Goal: Task Accomplishment & Management: Complete application form

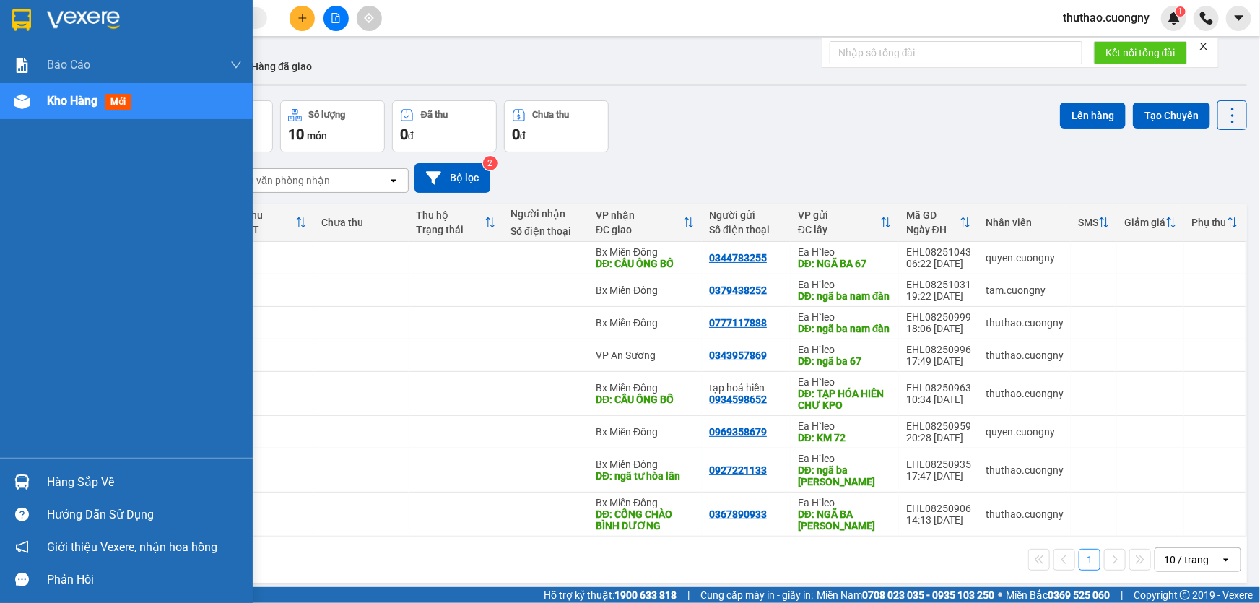
click at [27, 19] on img at bounding box center [21, 20] width 19 height 22
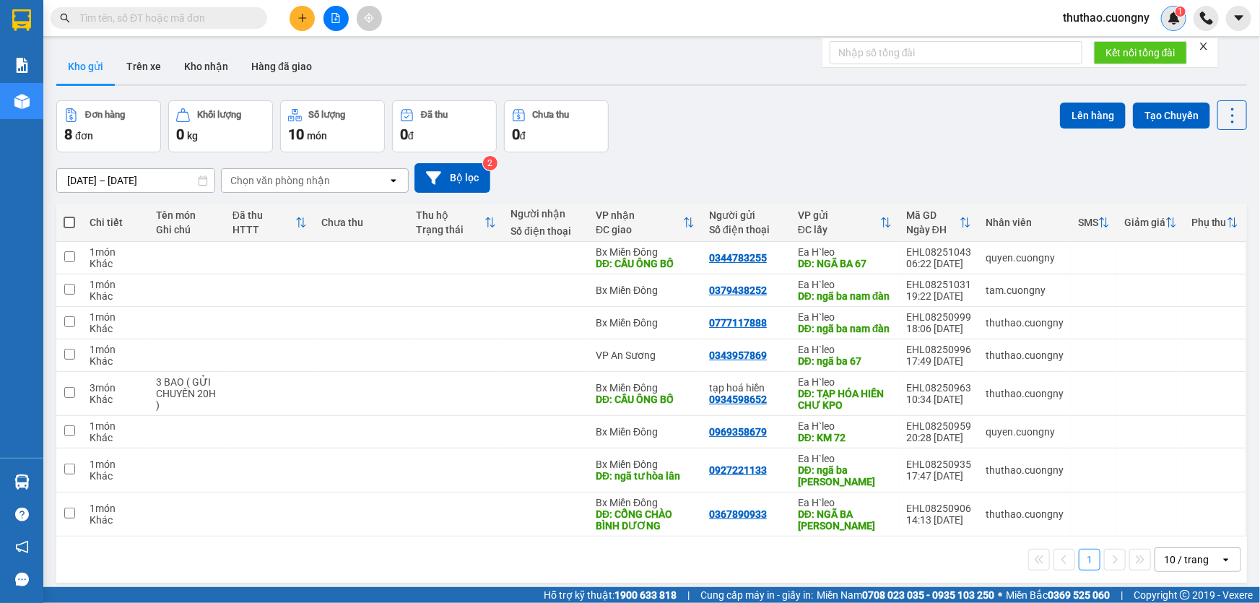
click at [1175, 12] on sup "1" at bounding box center [1180, 11] width 10 height 10
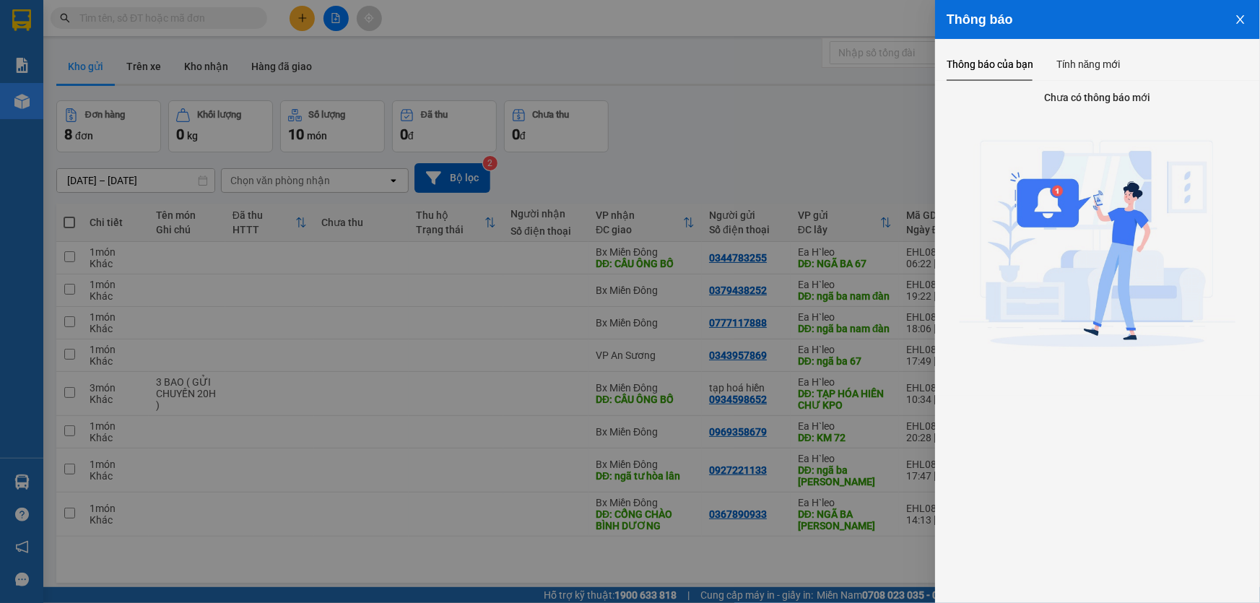
click at [1244, 14] on icon "close" at bounding box center [1241, 20] width 12 height 12
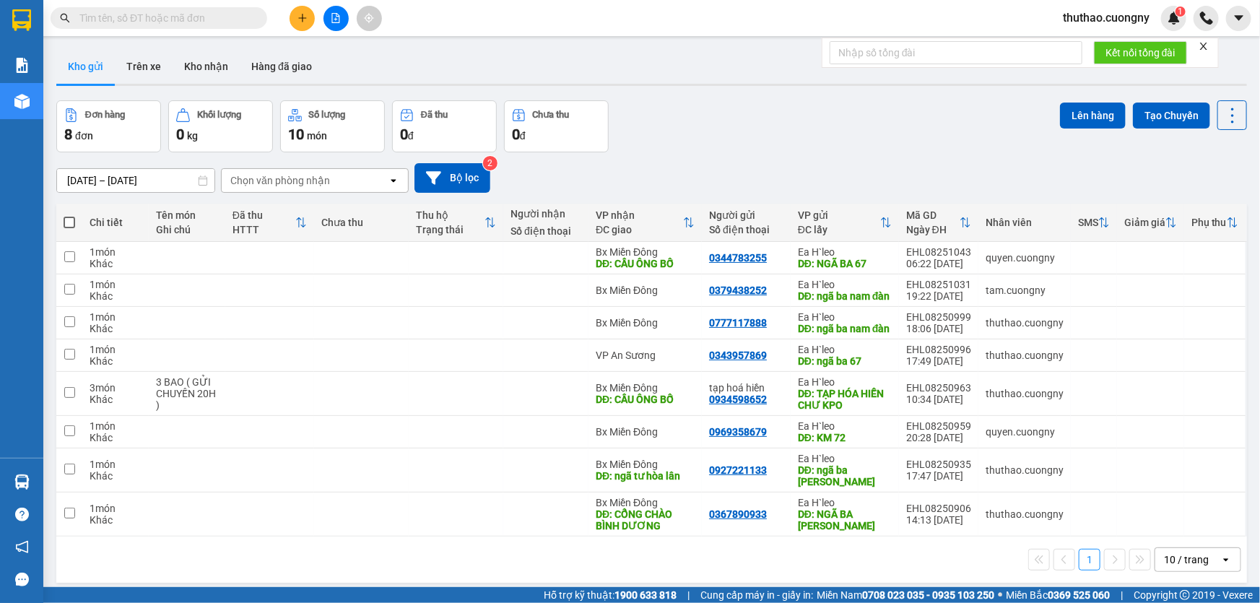
click at [203, 21] on input "text" at bounding box center [164, 18] width 170 height 16
paste input "0356388710"
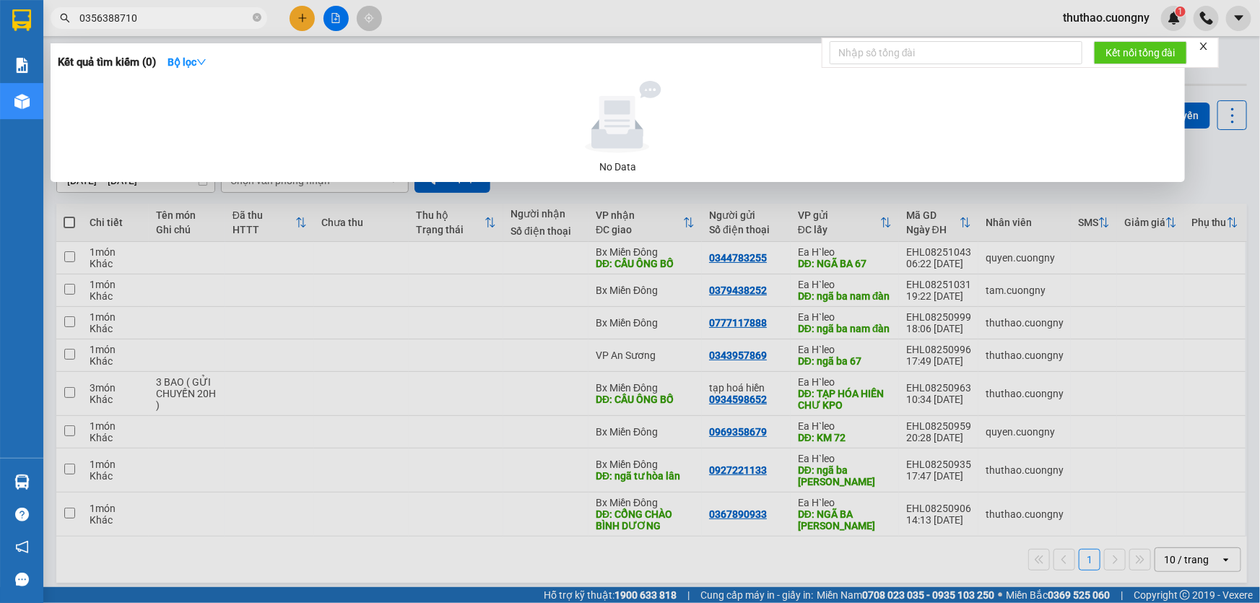
type input "0356388710"
click at [252, 14] on span "0356388710" at bounding box center [159, 18] width 217 height 22
click at [256, 17] on icon "close-circle" at bounding box center [257, 17] width 9 height 9
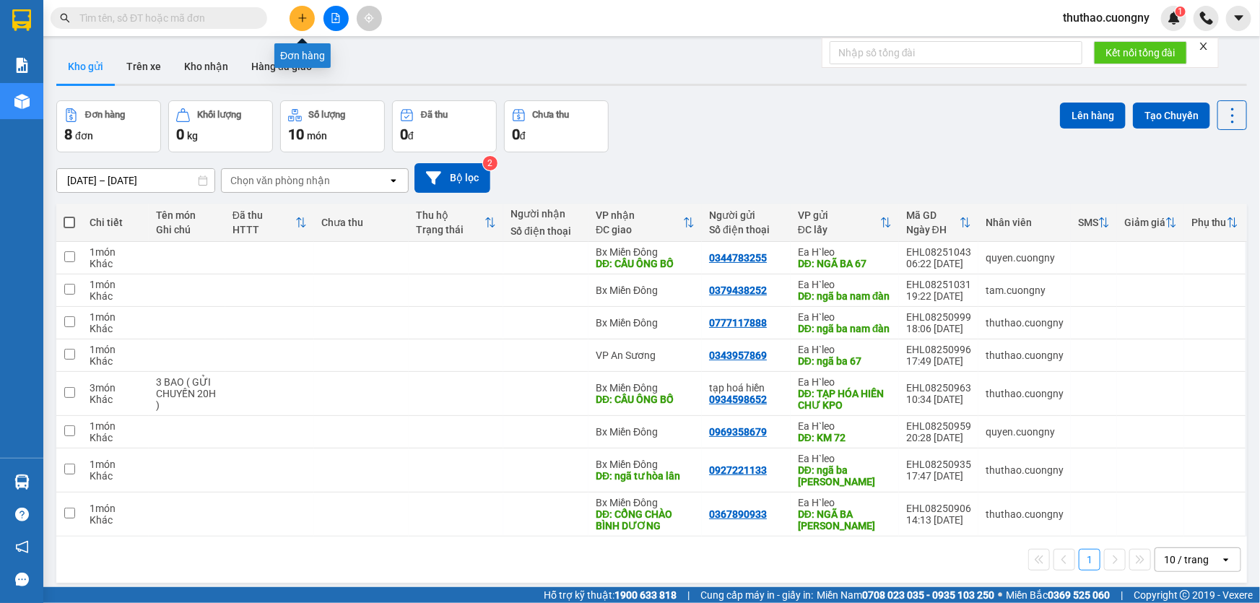
click at [303, 19] on icon "plus" at bounding box center [302, 18] width 10 height 10
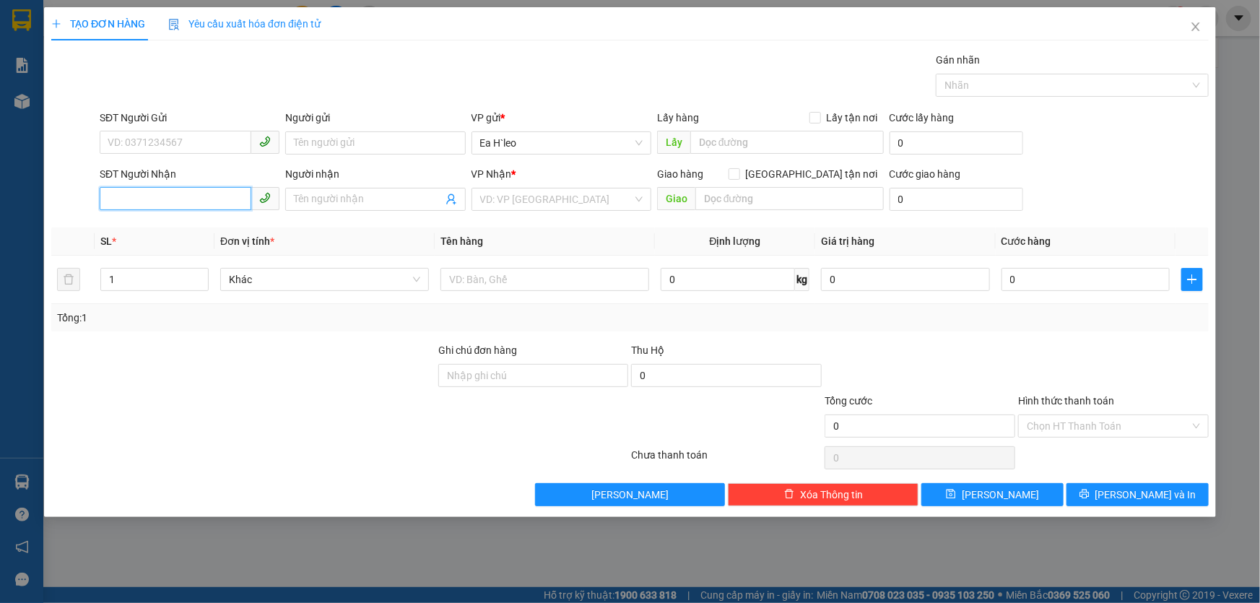
click at [135, 192] on input "SĐT Người Nhận" at bounding box center [176, 198] width 152 height 23
click at [152, 225] on div "0367368733 - sương" at bounding box center [189, 228] width 162 height 16
type input "0367368733"
type input "sương"
drag, startPoint x: 165, startPoint y: 195, endPoint x: 112, endPoint y: 200, distance: 53.7
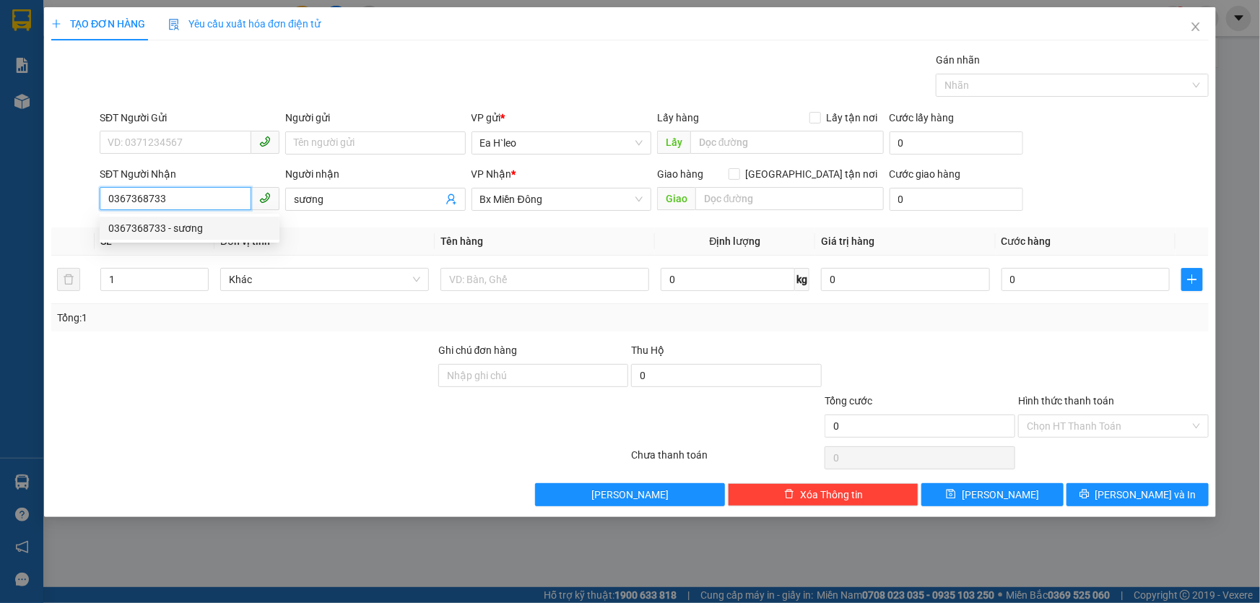
click at [112, 200] on input "0367368733" at bounding box center [176, 198] width 152 height 23
click at [119, 200] on input "0367368733" at bounding box center [176, 198] width 152 height 23
drag, startPoint x: 120, startPoint y: 200, endPoint x: 1196, endPoint y: 27, distance: 1089.6
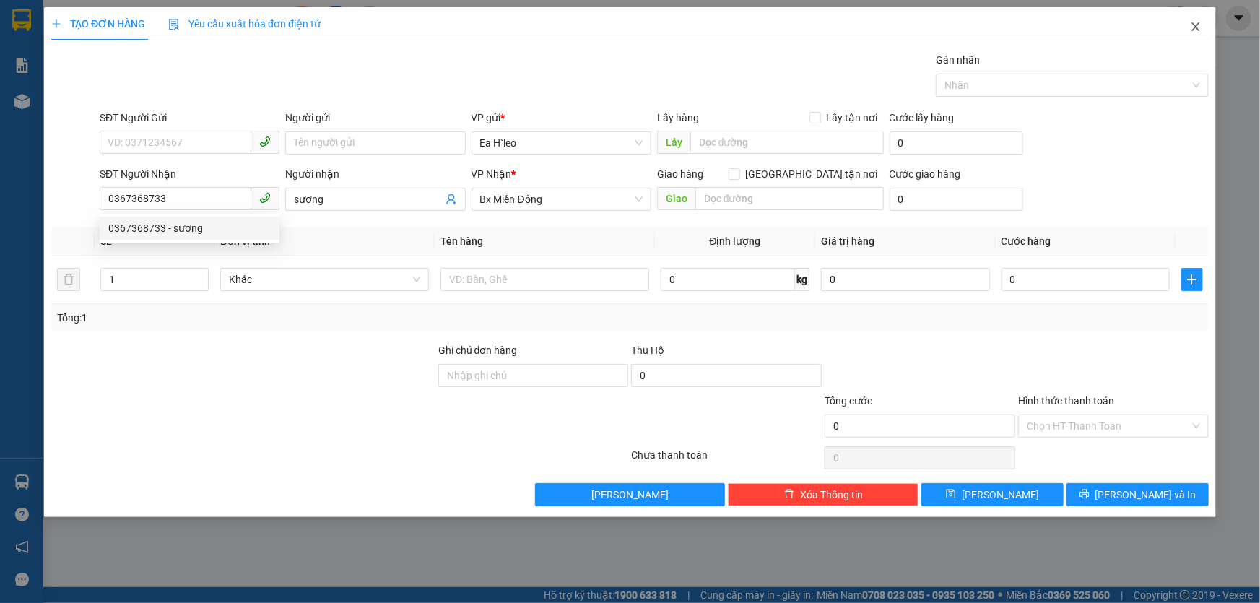
click at [1196, 27] on icon "close" at bounding box center [1196, 27] width 12 height 12
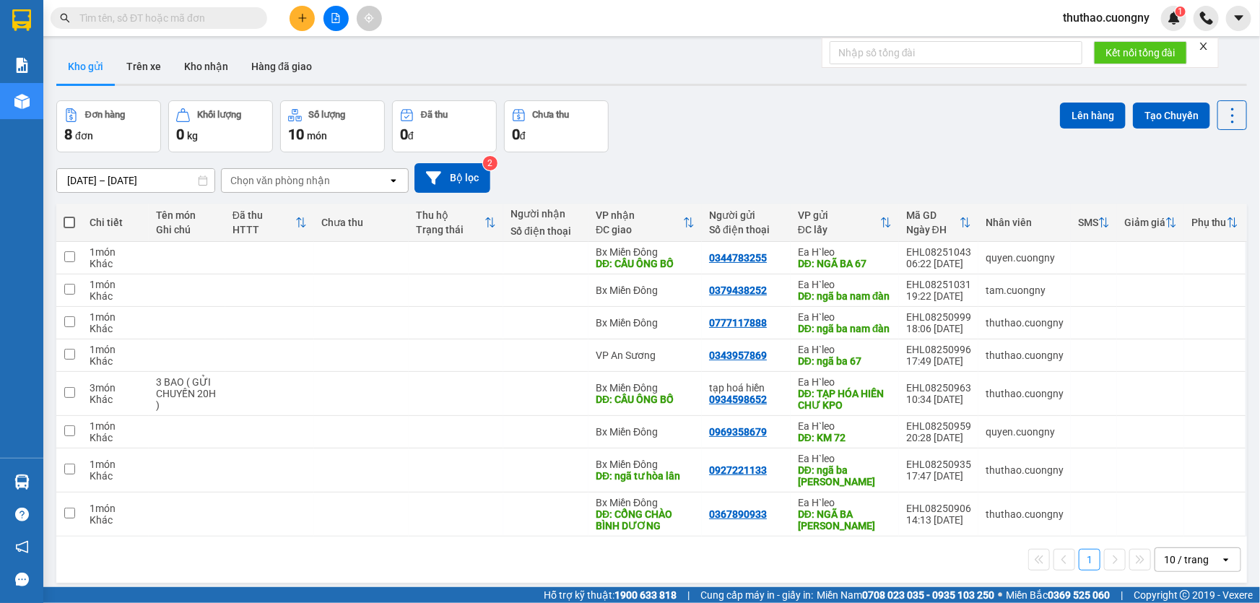
click at [165, 25] on input "text" at bounding box center [164, 18] width 170 height 16
paste input "0356388710"
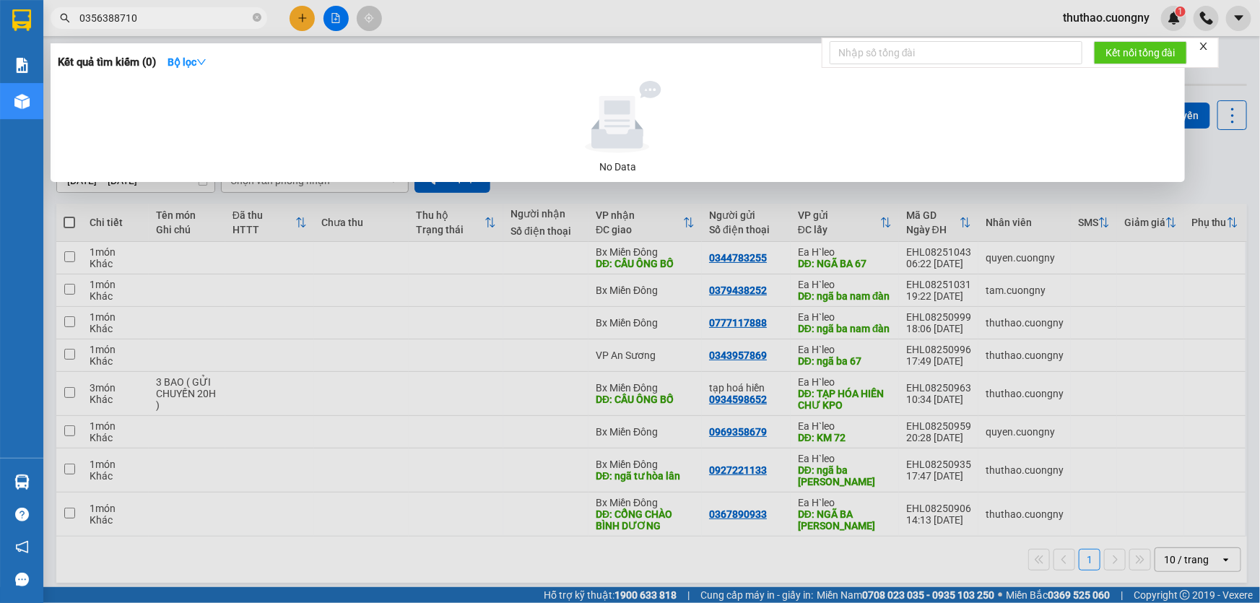
type input "0356388710"
drag, startPoint x: 163, startPoint y: 4, endPoint x: 27, endPoint y: 4, distance: 135.7
click at [32, 3] on section "Kết quả tìm kiếm ( 0 ) Bộ lọc No Data 0356388710 thuthao.cuongny 1 Báo cáo Báo …" at bounding box center [630, 301] width 1260 height 603
click at [253, 17] on icon "close-circle" at bounding box center [257, 17] width 9 height 9
click at [119, 12] on input "0367367833" at bounding box center [164, 18] width 170 height 16
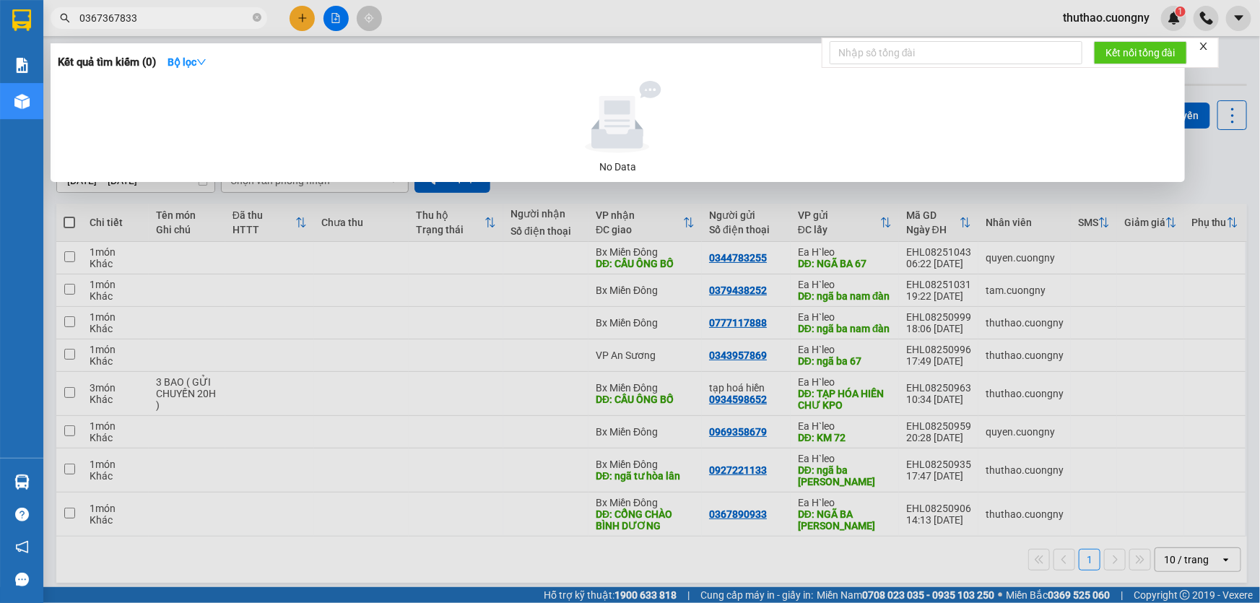
click at [121, 14] on input "0367367833" at bounding box center [164, 18] width 170 height 16
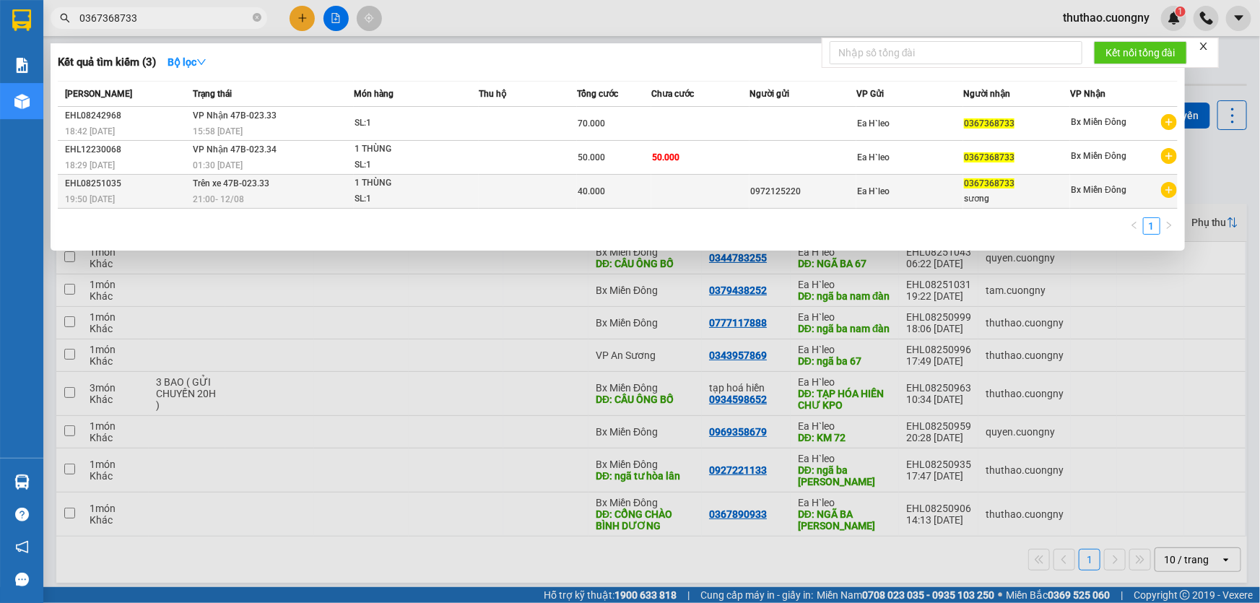
type input "0367368733"
click at [331, 191] on div "21:00 [DATE]" at bounding box center [273, 199] width 160 height 16
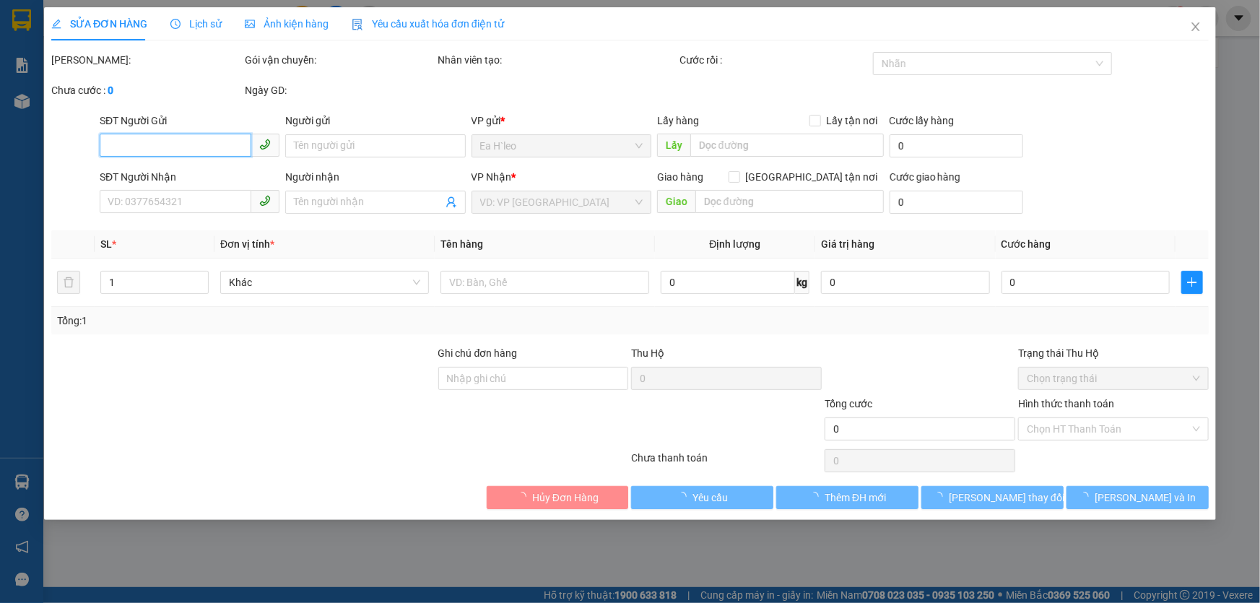
type input "0972125220"
type input "0367368733"
type input "sương"
type input "40.000"
